Goal: Transaction & Acquisition: Purchase product/service

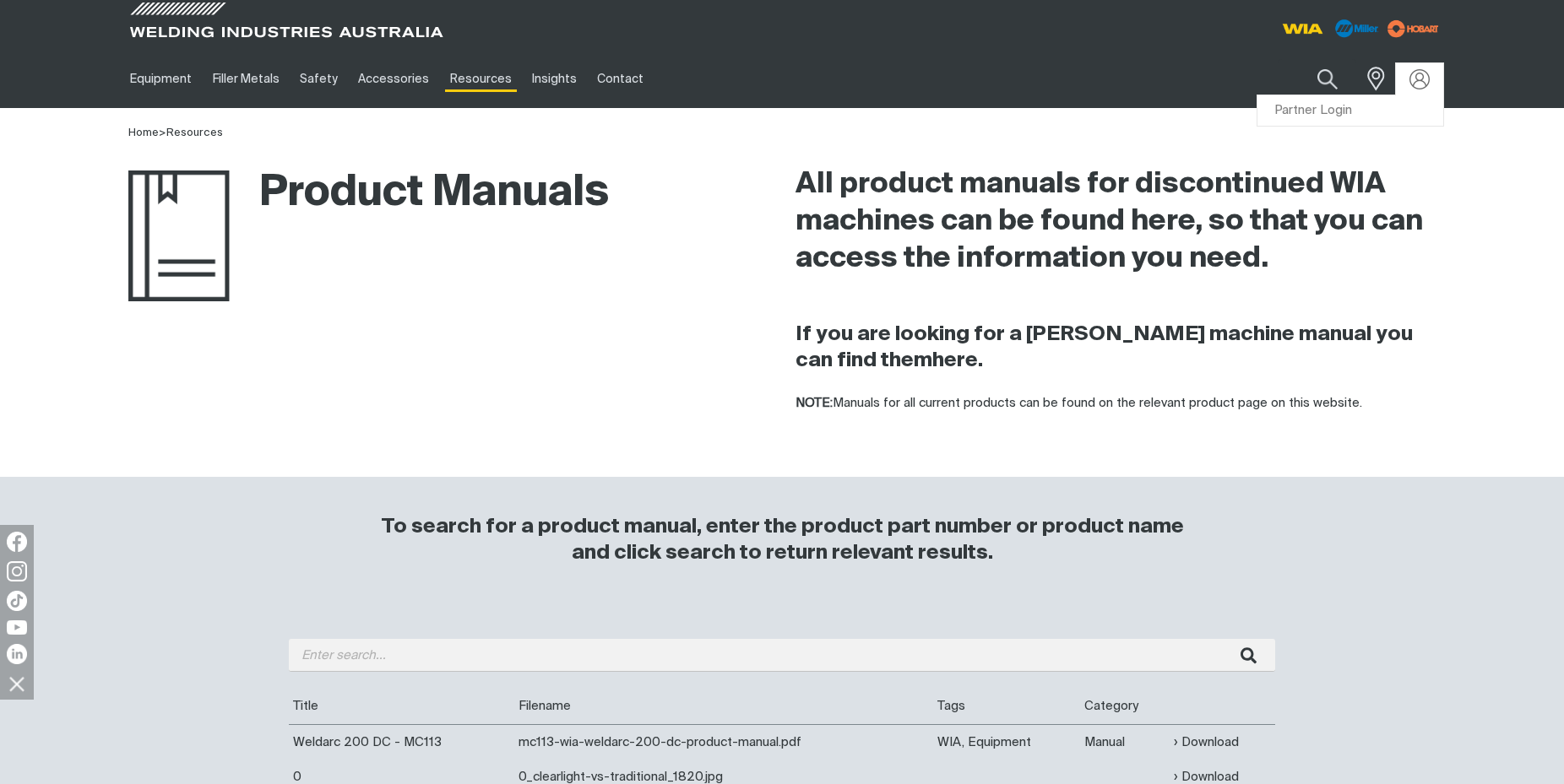
click at [1307, 109] on link "Partner Login" at bounding box center [1350, 111] width 186 height 31
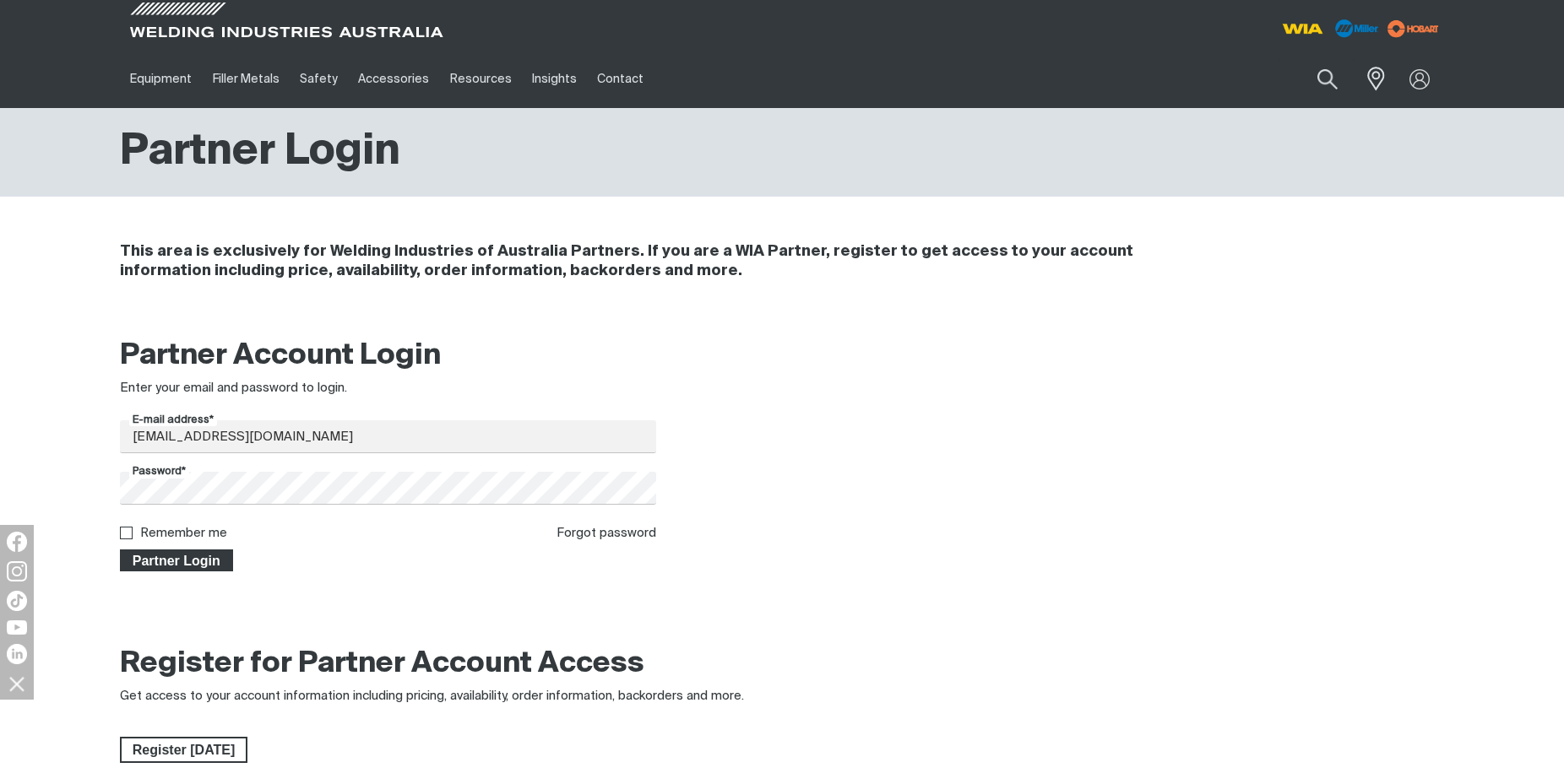
click at [177, 558] on span "Partner Login" at bounding box center [176, 560] width 110 height 22
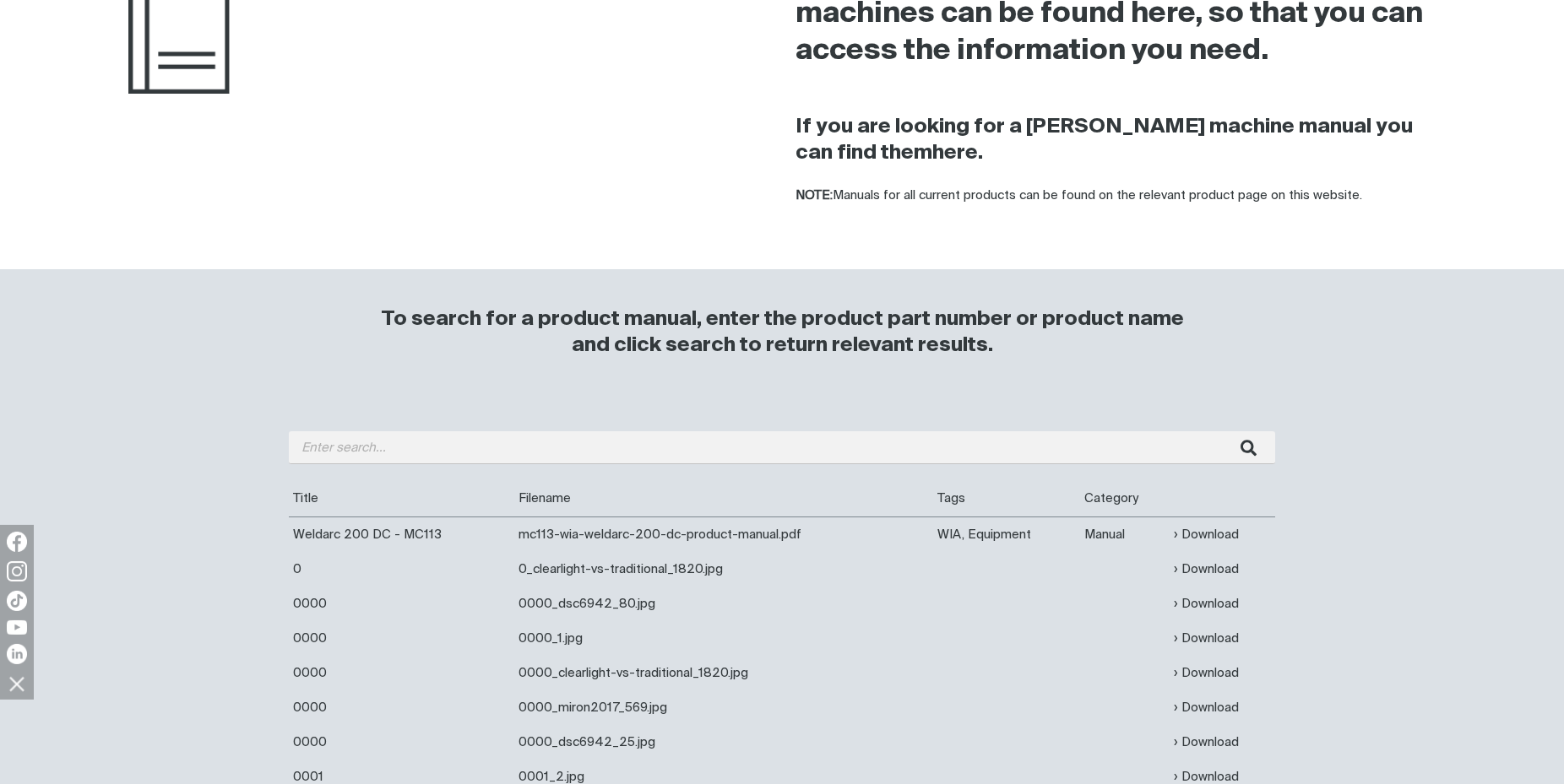
scroll to position [259, 0]
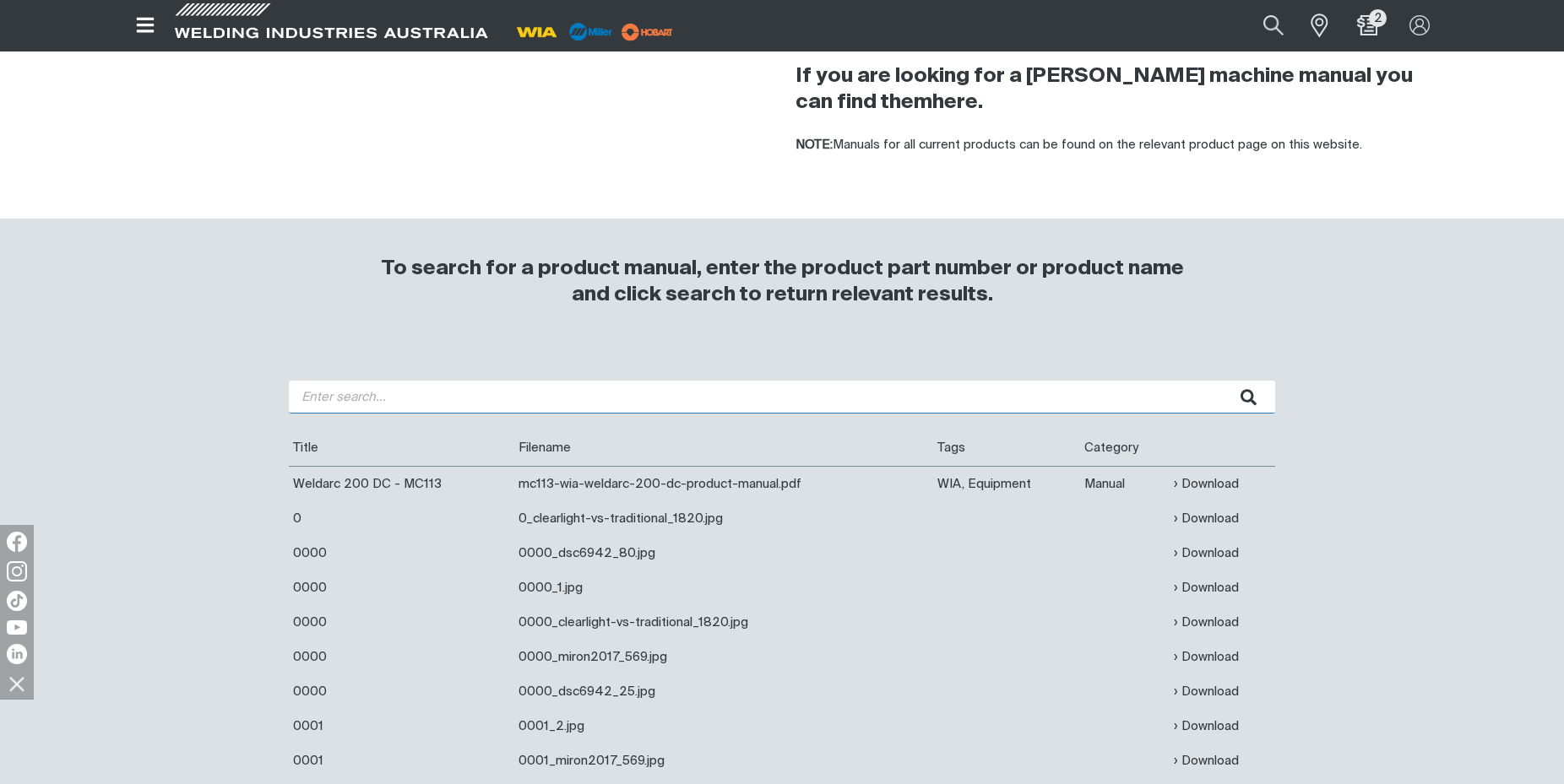
click at [434, 404] on input "search" at bounding box center [782, 396] width 986 height 33
type input "43115"
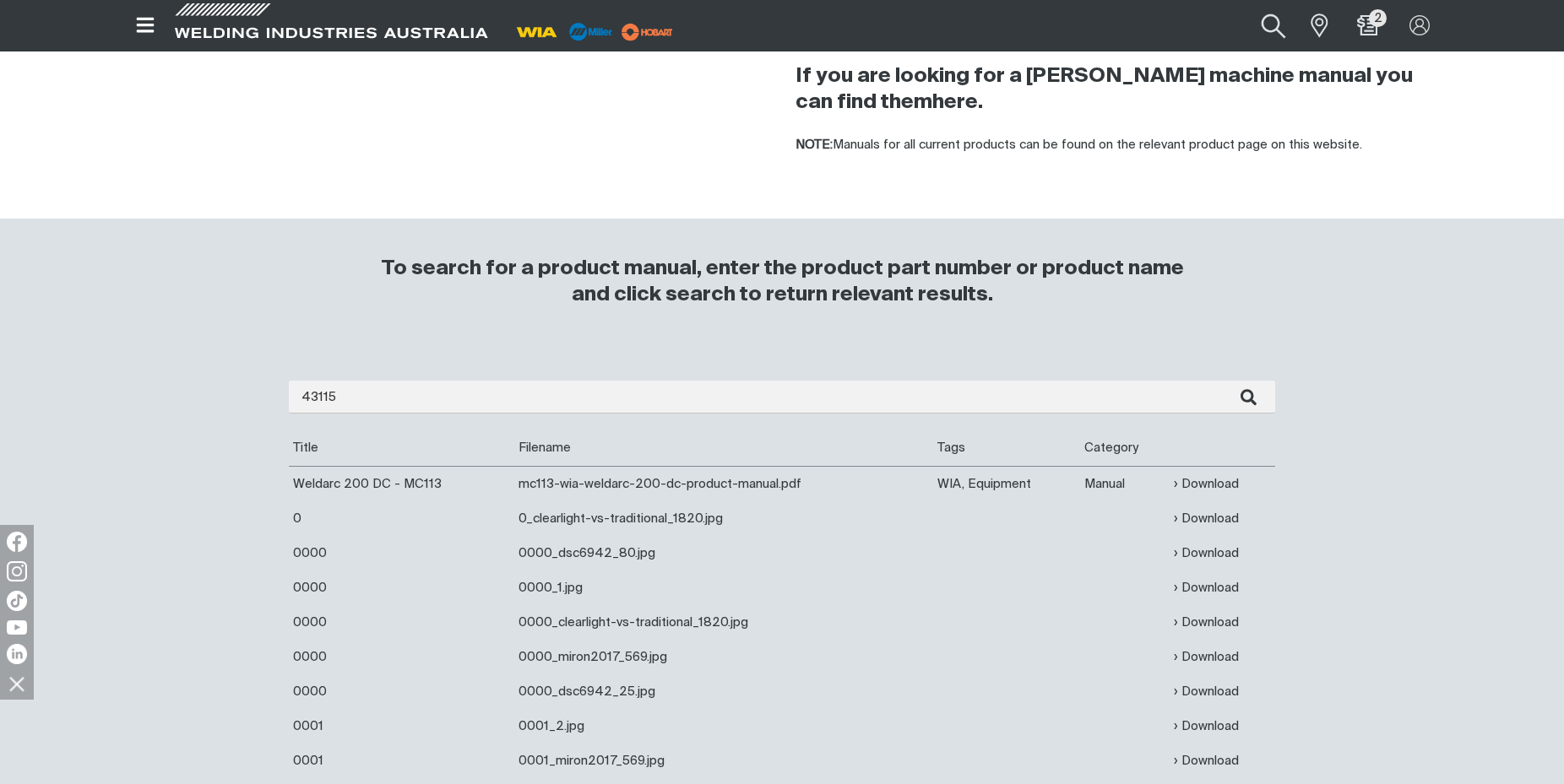
click at [1269, 28] on button "Search products" at bounding box center [1273, 25] width 68 height 46
click at [1154, 30] on input "Search" at bounding box center [1169, 25] width 260 height 37
type input "43115"
click at [1156, 64] on span "Liner Nylon 4.6m 0.9/1.2mm - BE 43115 X" at bounding box center [1191, 63] width 193 height 29
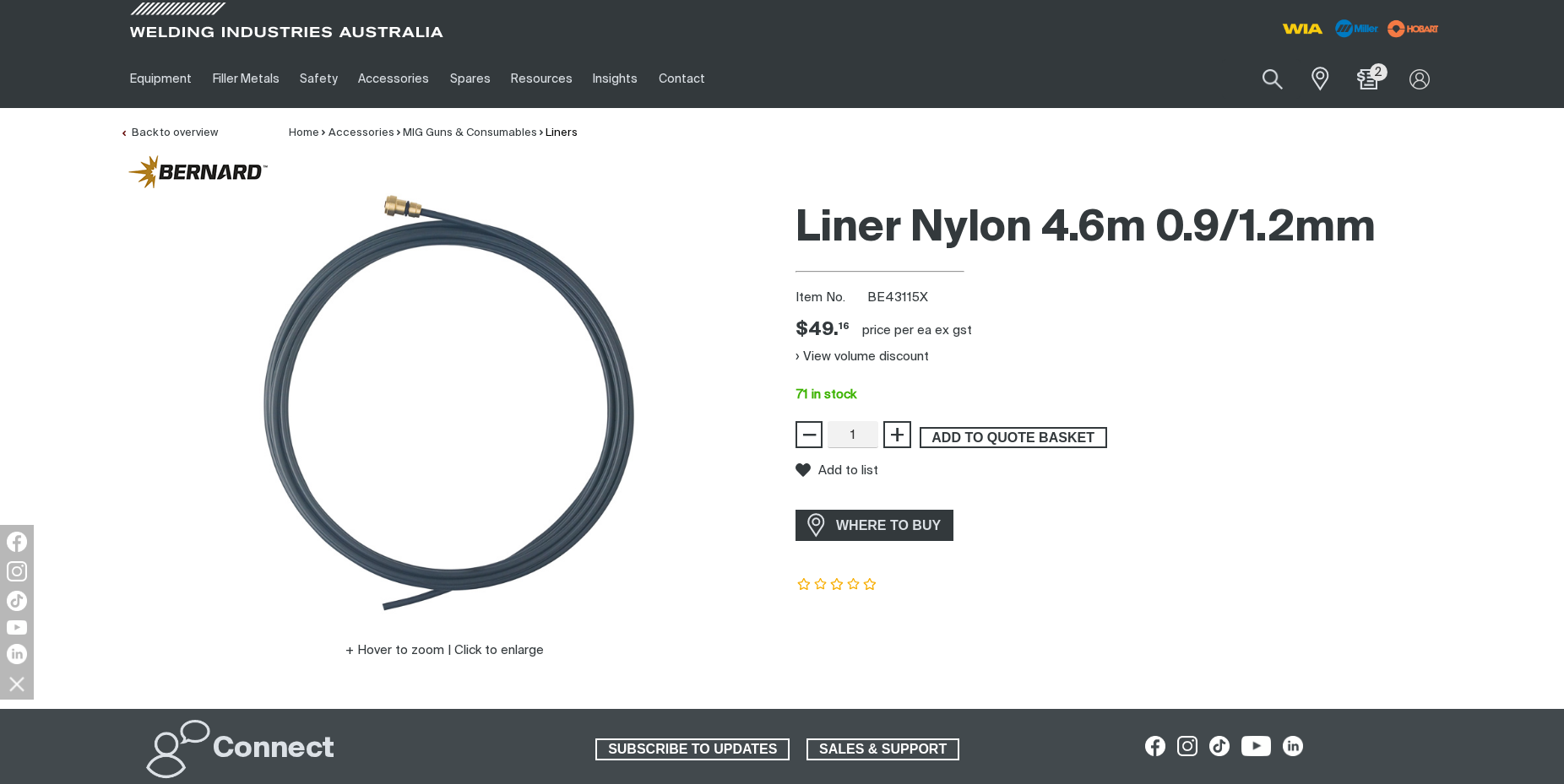
click at [1035, 437] on span "ADD TO QUOTE BASKET" at bounding box center [1013, 437] width 184 height 22
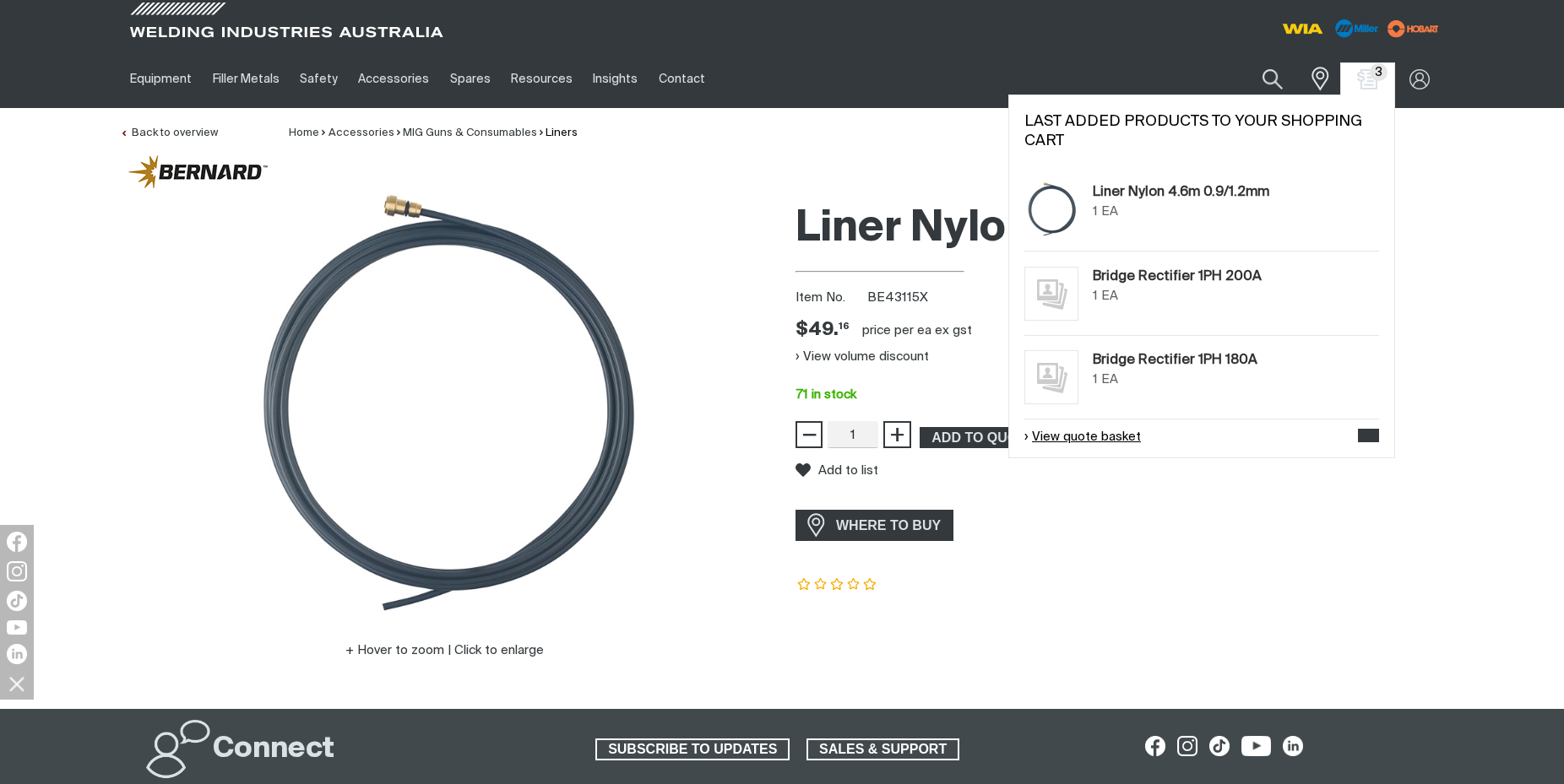
click at [1083, 439] on link "View quote basket" at bounding box center [1082, 437] width 116 height 20
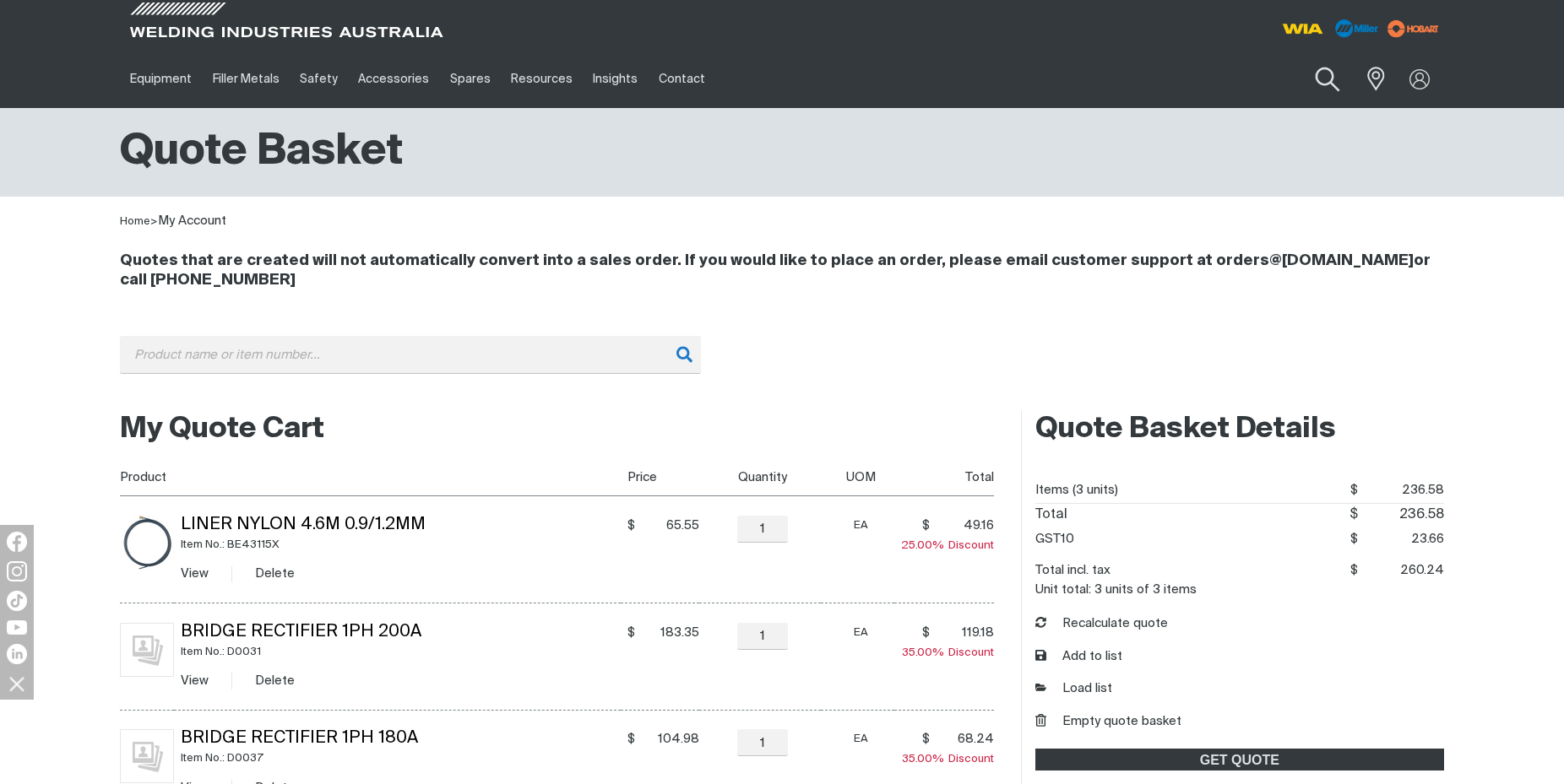
click at [1327, 81] on button "Search products" at bounding box center [1327, 79] width 68 height 48
click at [1237, 72] on input "Search" at bounding box center [1225, 79] width 260 height 38
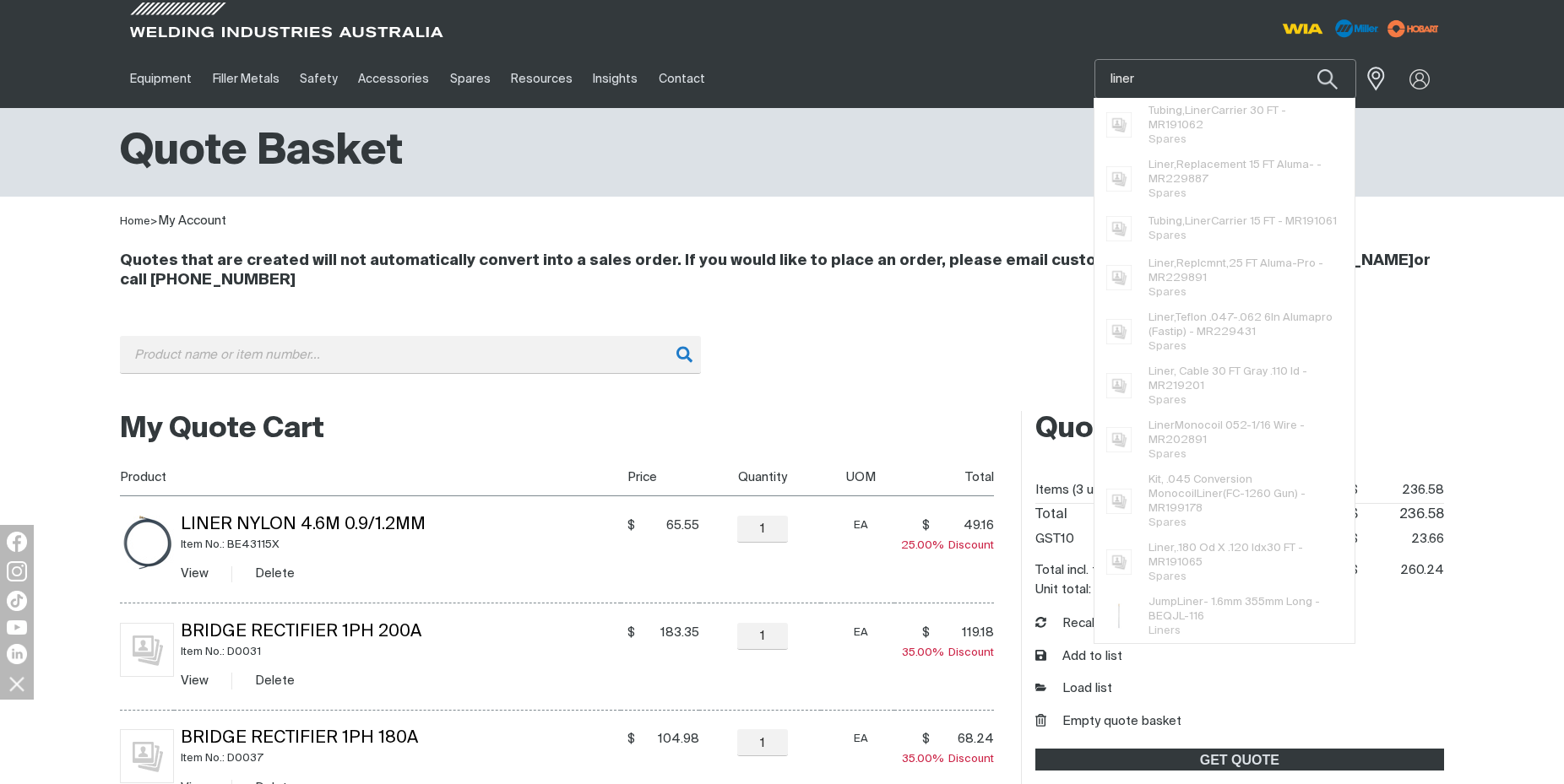
click at [1161, 81] on input "liner" at bounding box center [1225, 79] width 260 height 38
drag, startPoint x: 1155, startPoint y: 78, endPoint x: 1104, endPoint y: 81, distance: 51.1
click at [1104, 81] on input "liner" at bounding box center [1225, 79] width 260 height 38
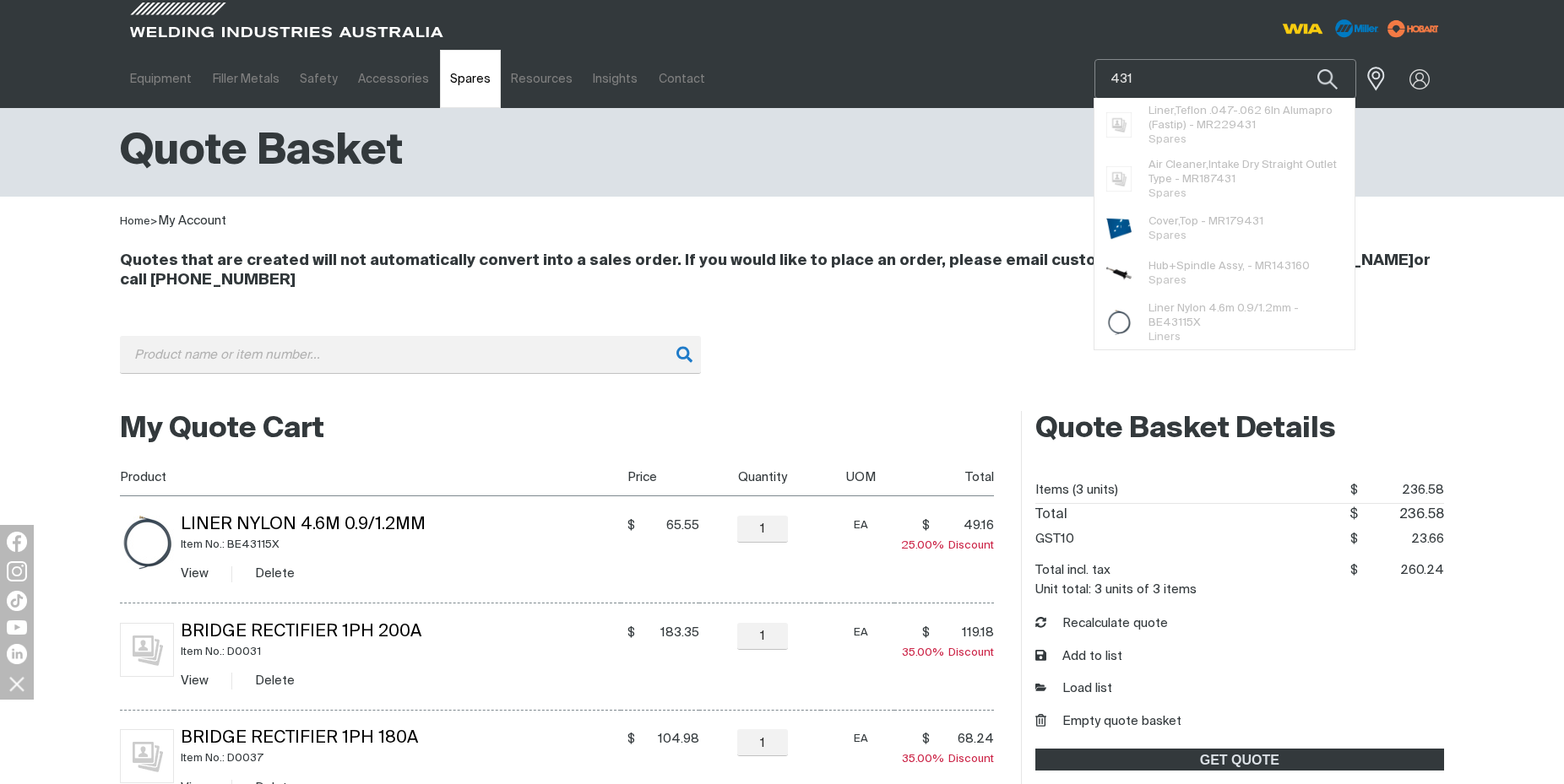
type input "431"
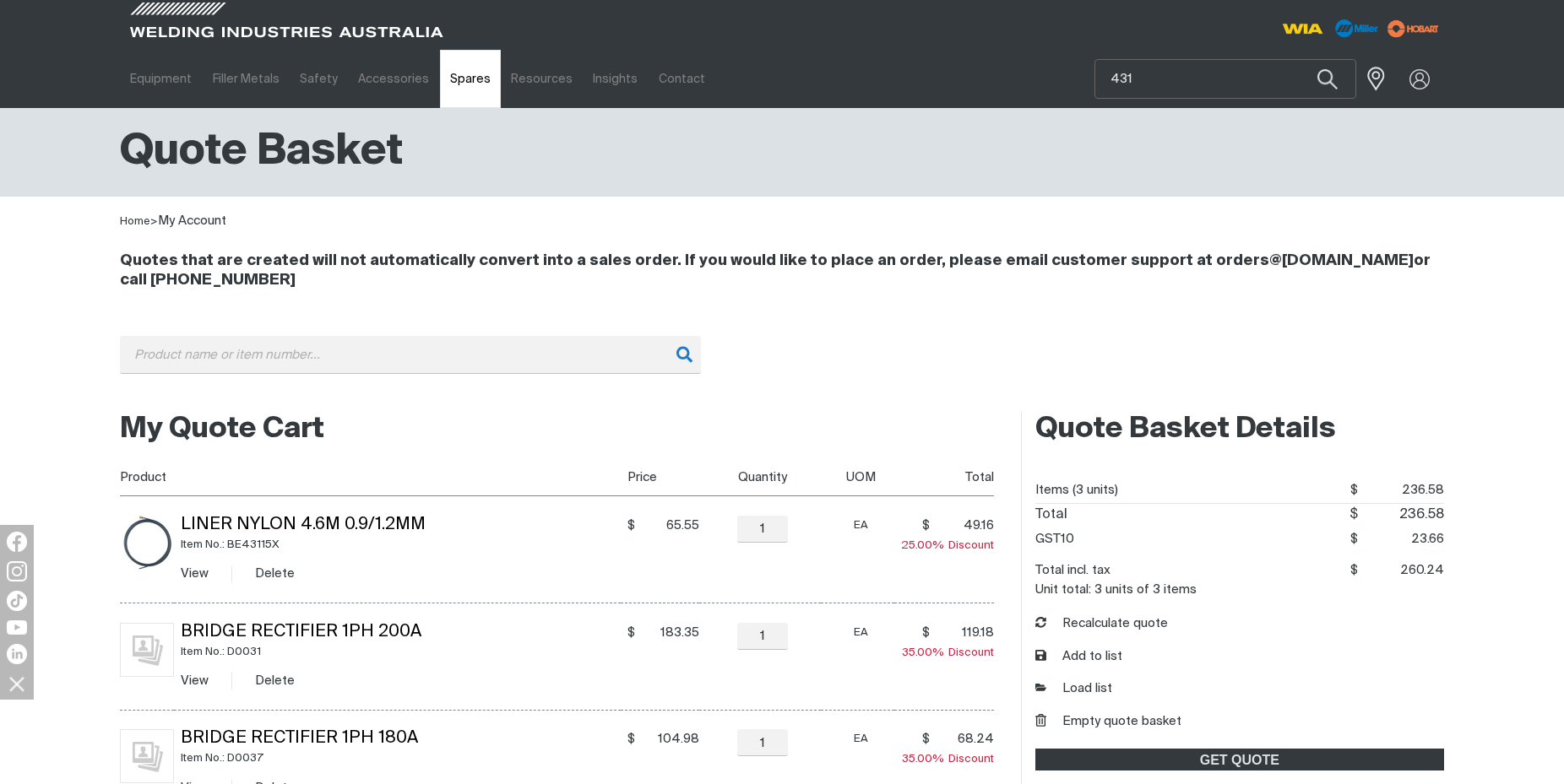
click at [440, 81] on link "Spares" at bounding box center [469, 79] width 61 height 58
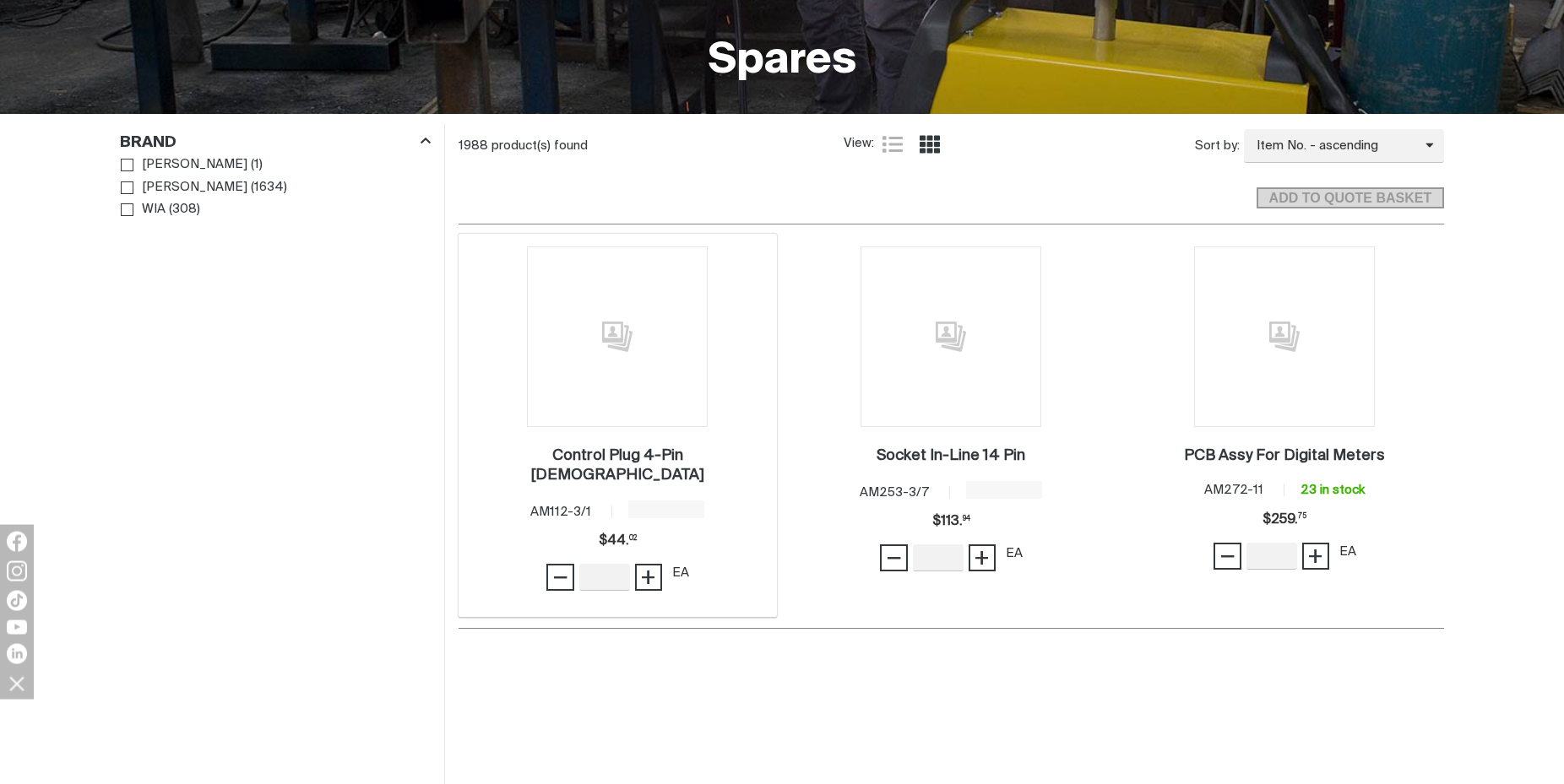
scroll to position [430, 0]
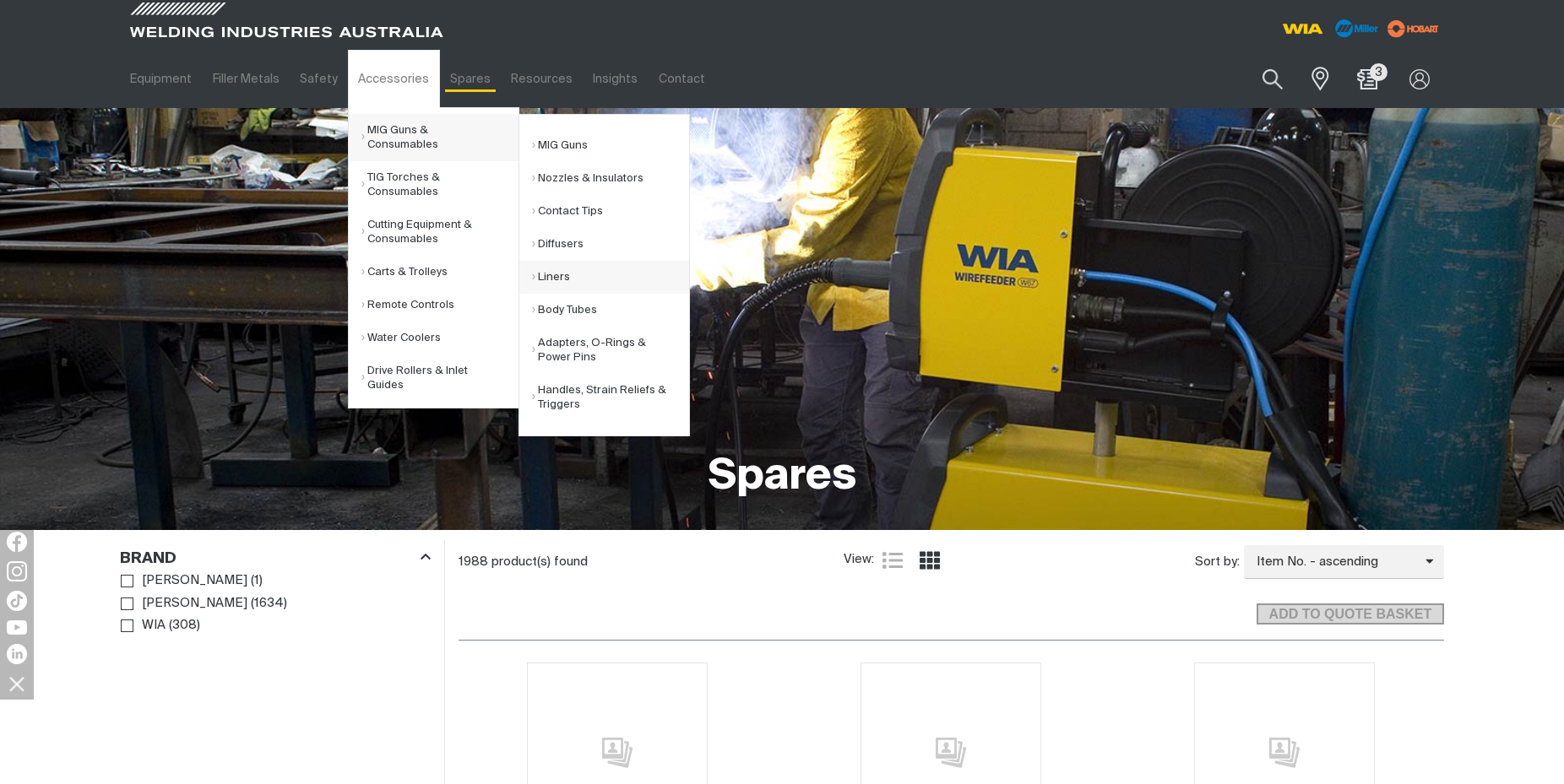
click at [545, 277] on link "Liners" at bounding box center [611, 276] width 157 height 33
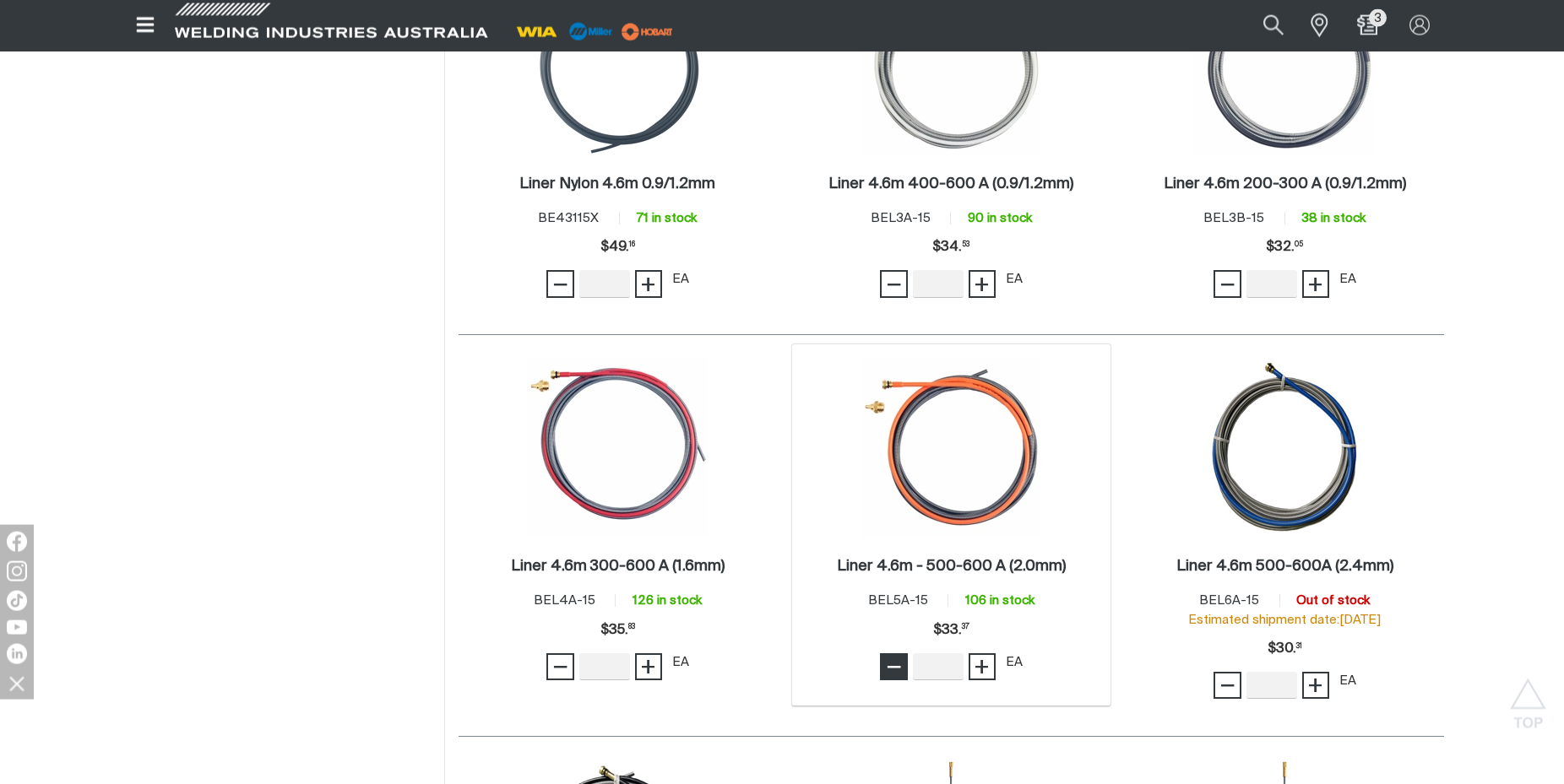
scroll to position [602, 0]
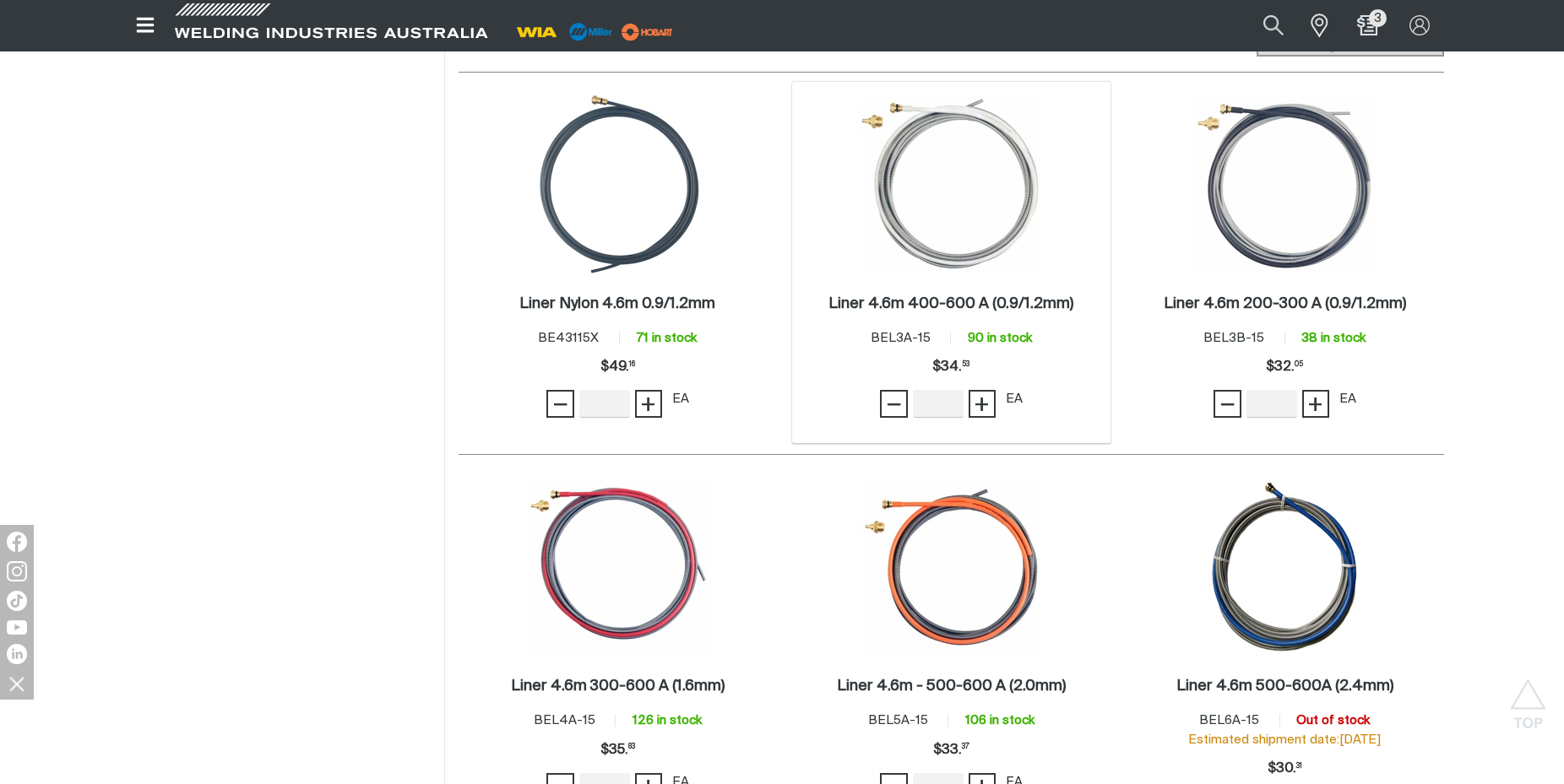
click at [899, 259] on img at bounding box center [950, 185] width 181 height 181
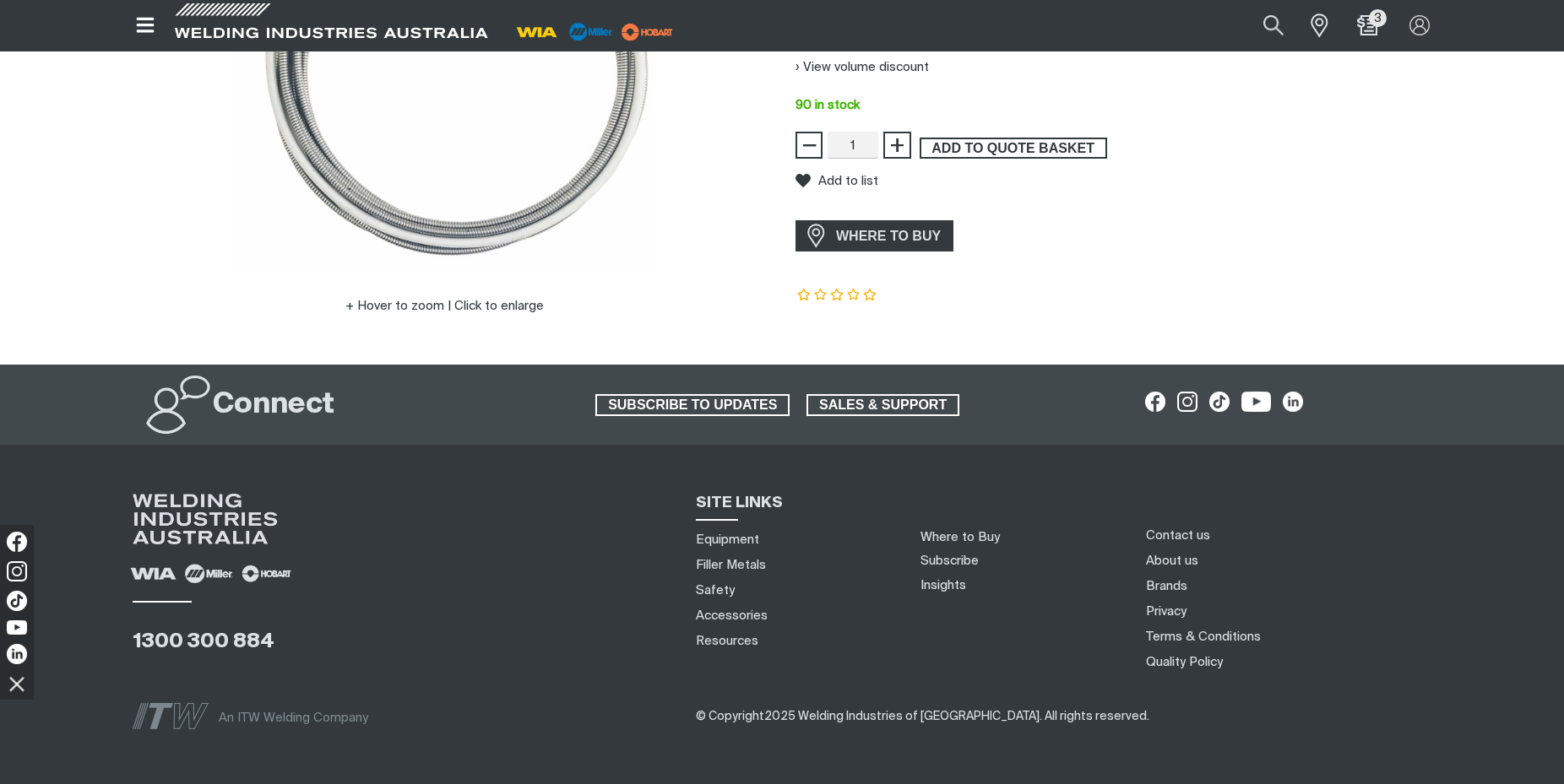
click at [1002, 151] on span "ADD TO QUOTE BASKET" at bounding box center [1013, 148] width 184 height 22
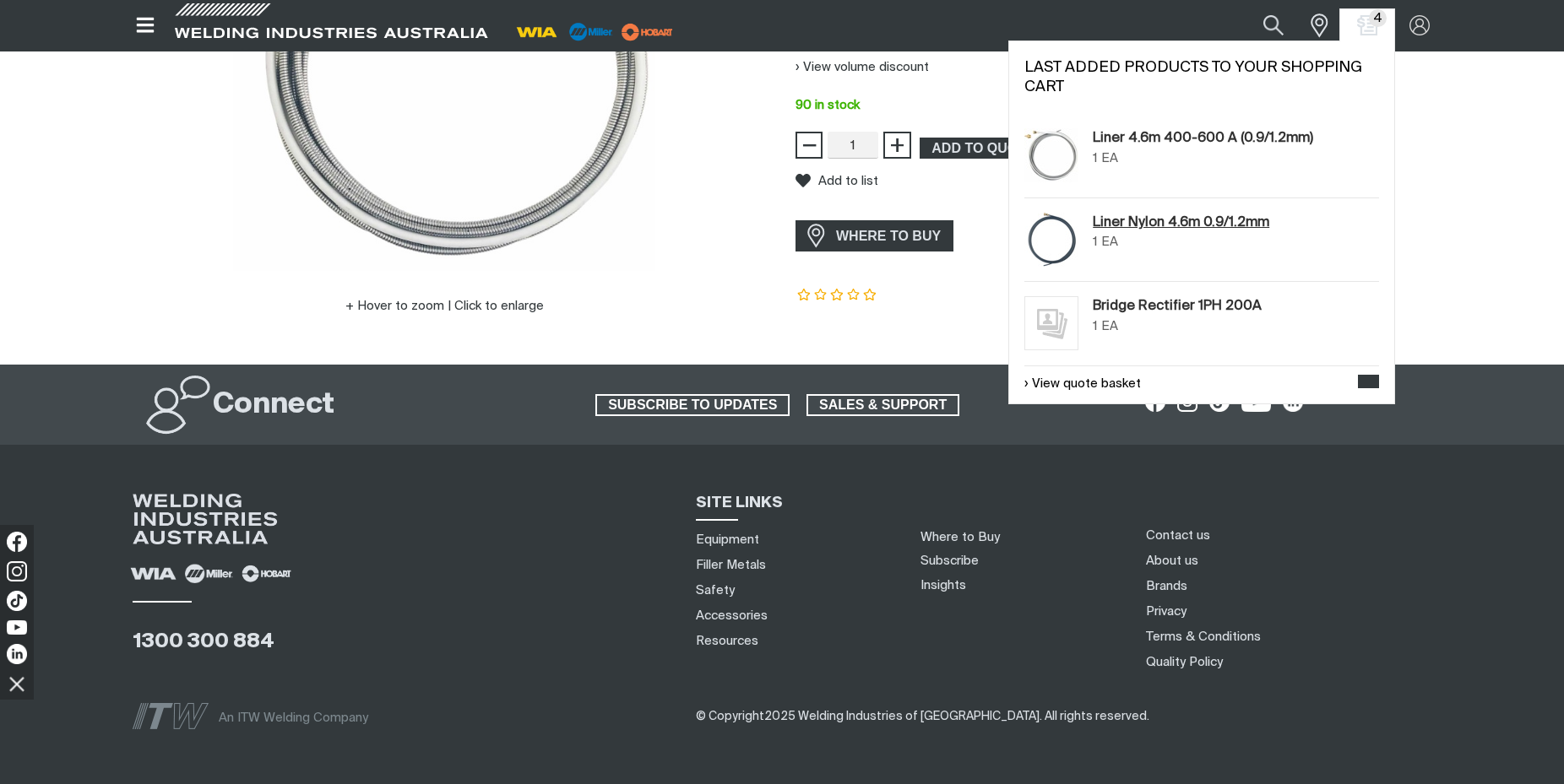
click at [1098, 224] on link "Liner Nylon 4.6m 0.9/1.2mm" at bounding box center [1181, 223] width 176 height 21
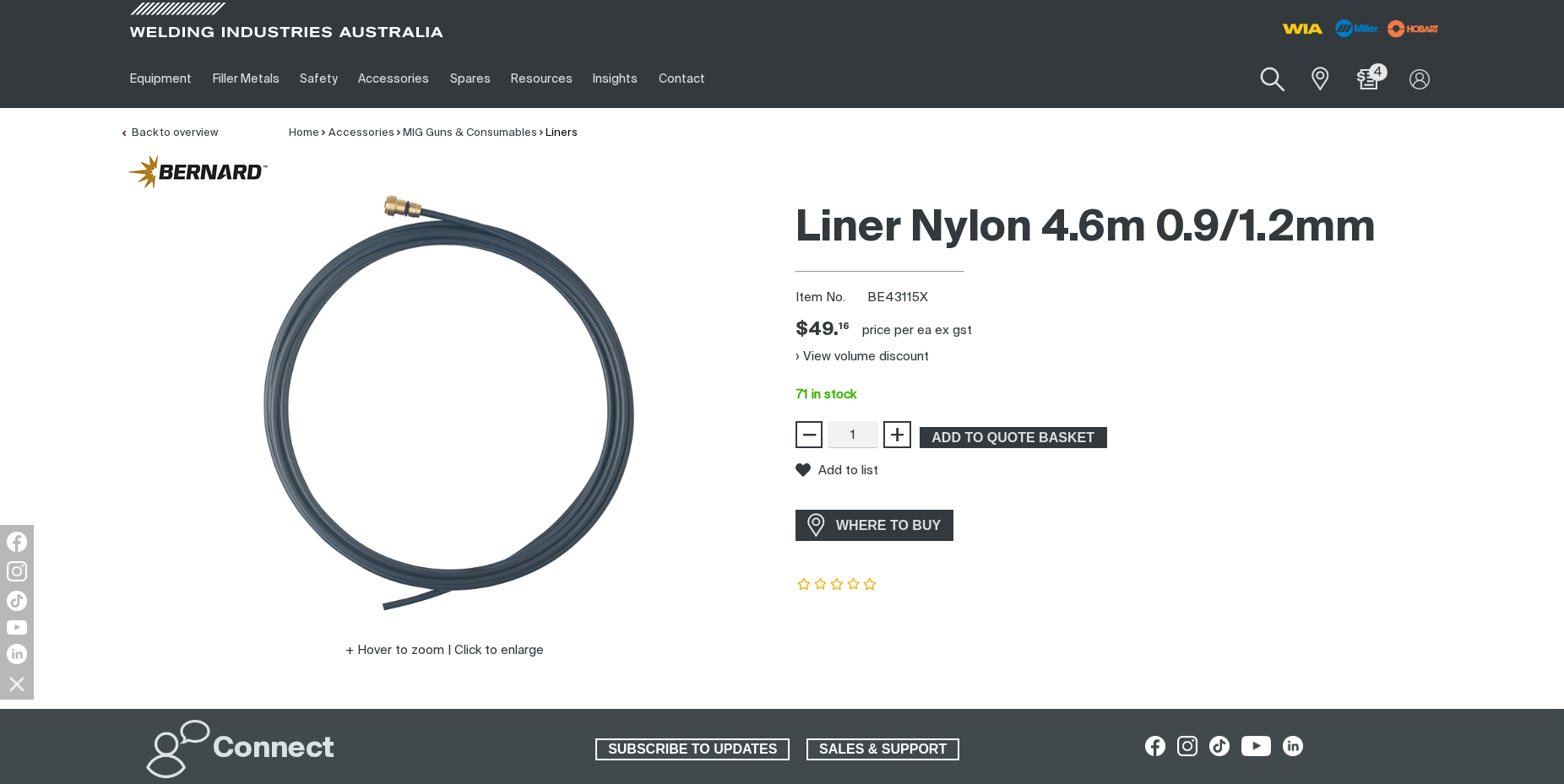
click at [1271, 77] on button "Search products" at bounding box center [1272, 79] width 68 height 48
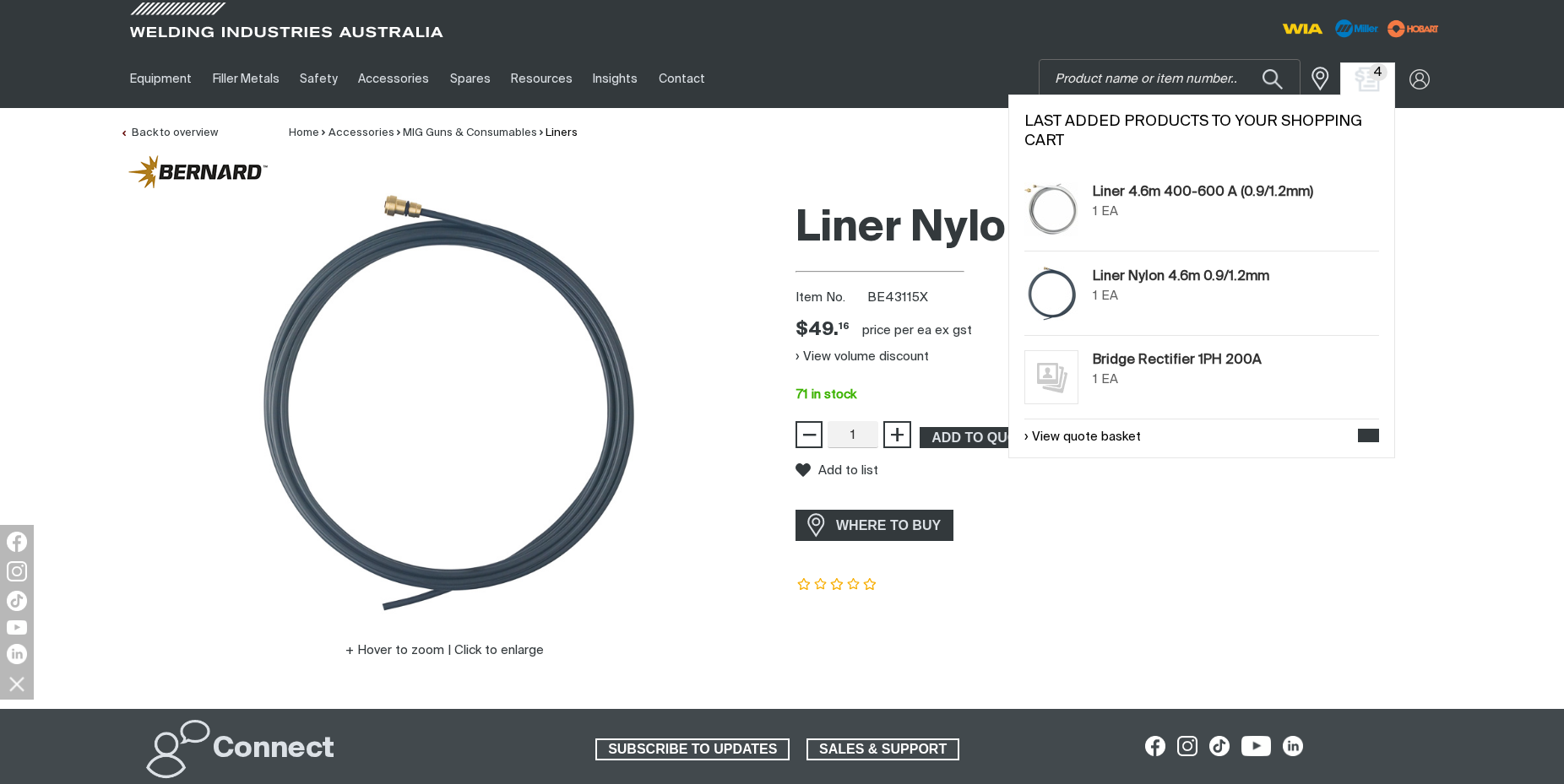
click at [1358, 78] on img "Shopping cart (4 product(s))" at bounding box center [1367, 79] width 24 height 24
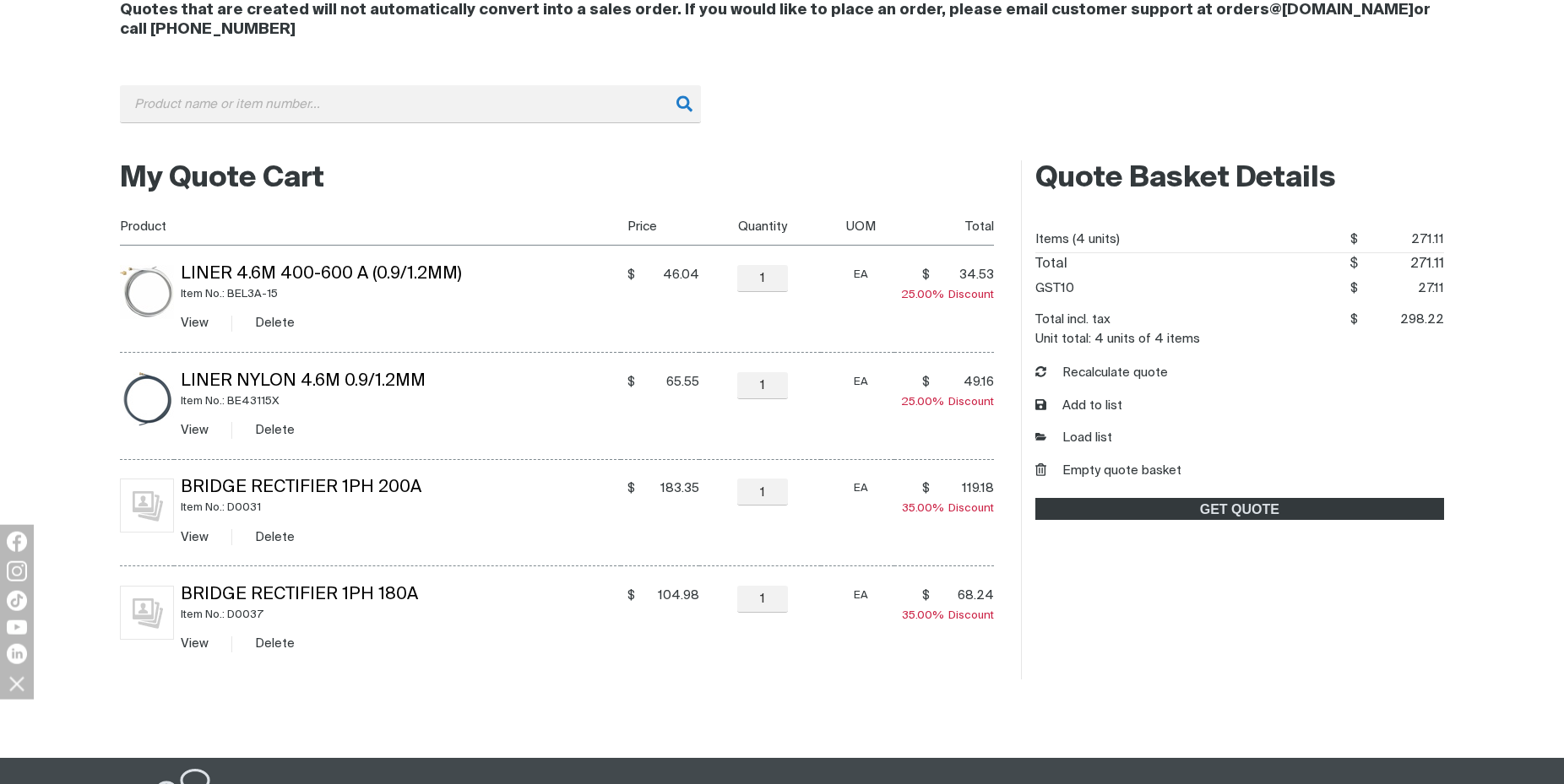
scroll to position [259, 0]
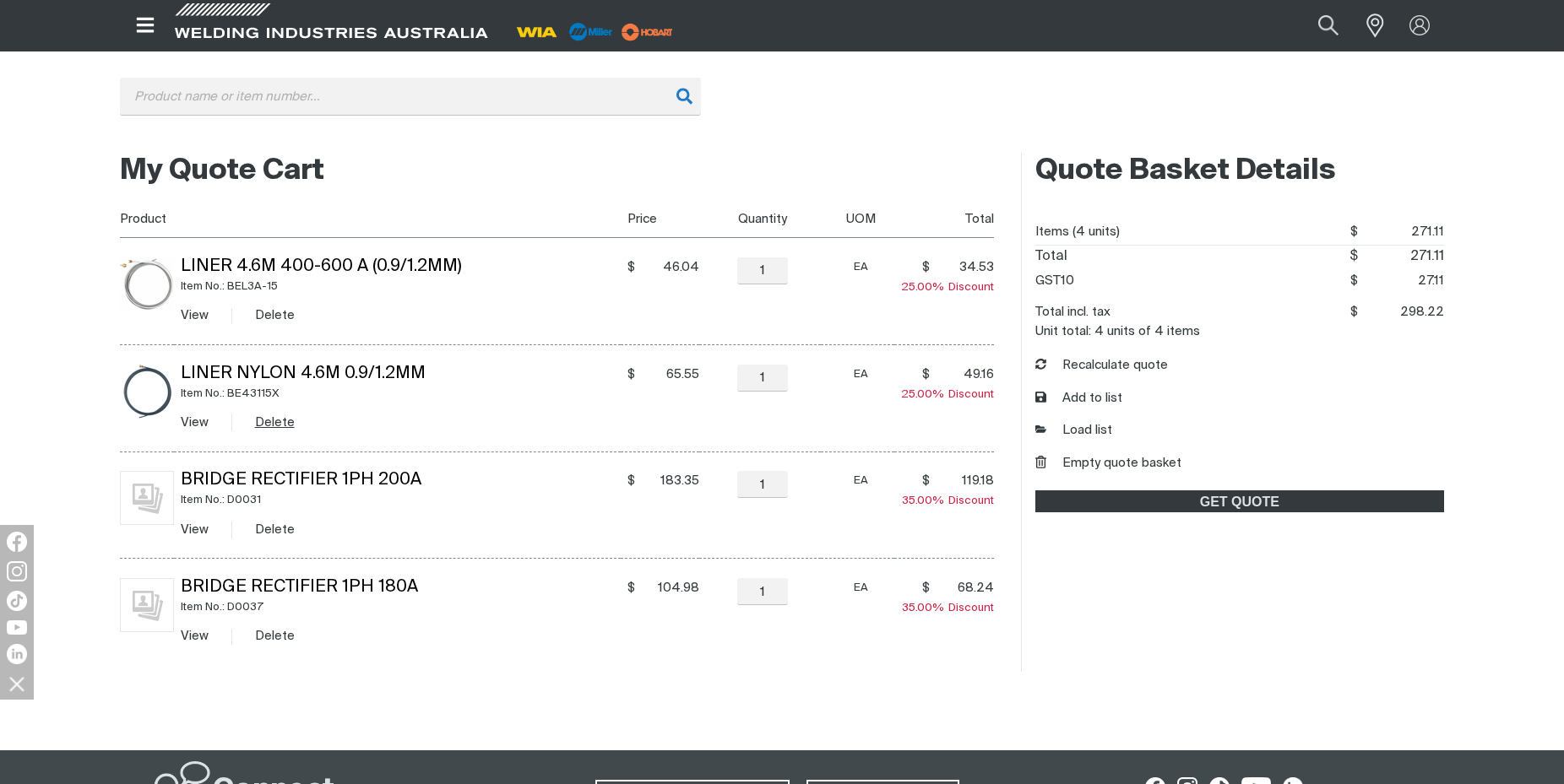
click at [276, 423] on button "Delete" at bounding box center [275, 422] width 39 height 20
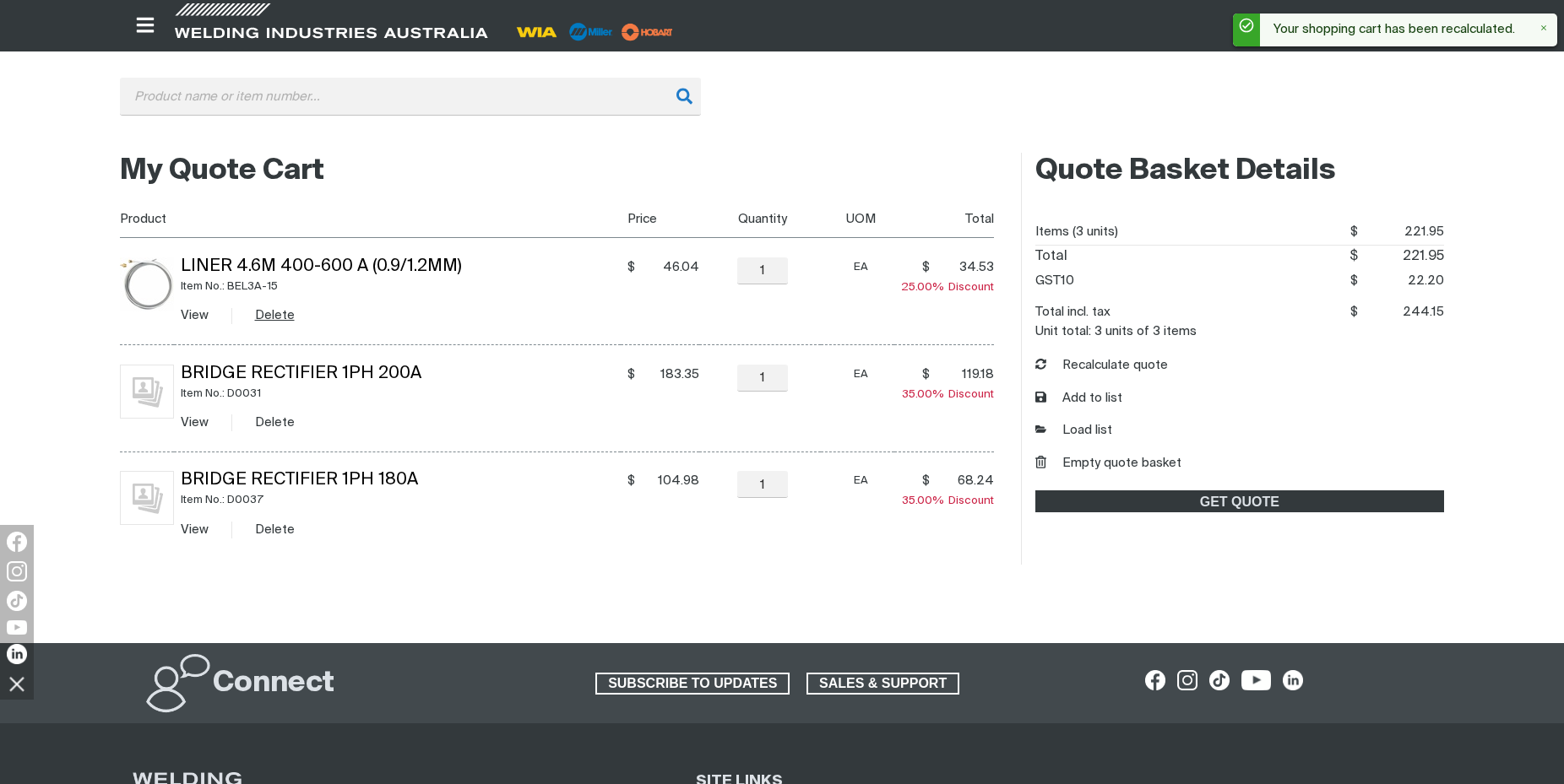
click at [278, 324] on button "Delete" at bounding box center [275, 315] width 39 height 20
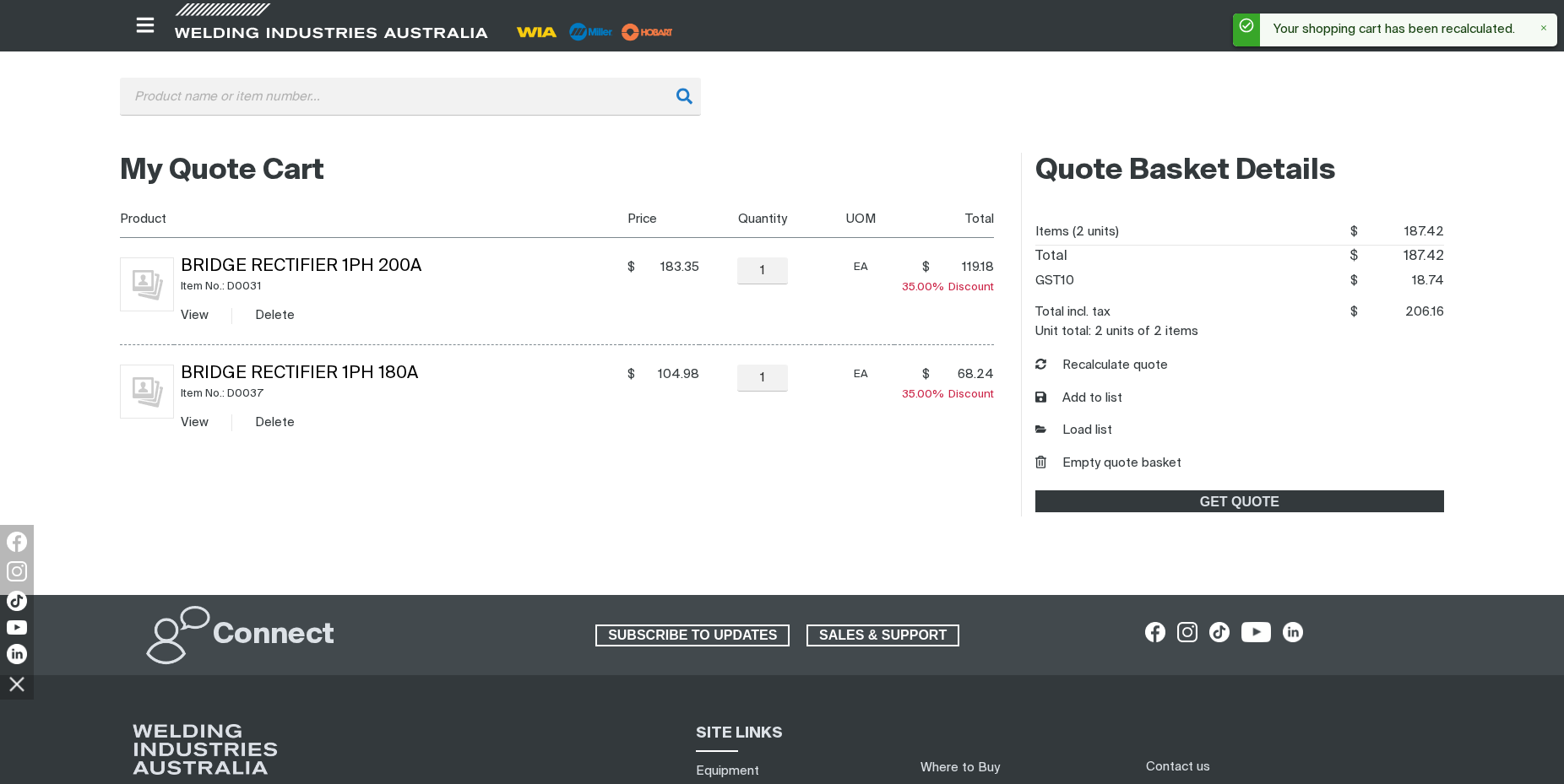
click at [278, 324] on button "Delete" at bounding box center [275, 315] width 39 height 20
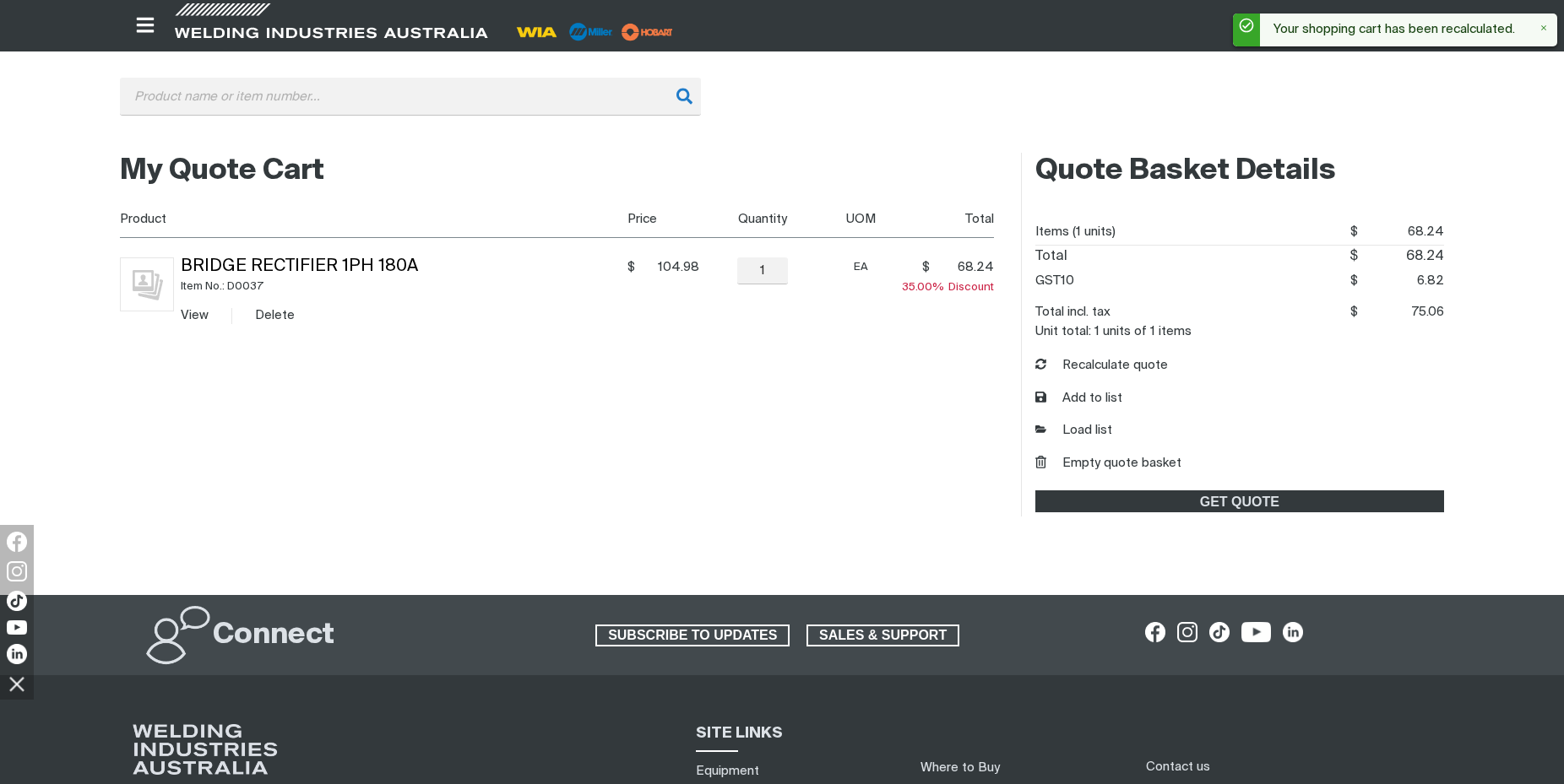
click at [278, 324] on button "Delete" at bounding box center [275, 315] width 39 height 20
